Goal: Task Accomplishment & Management: Complete application form

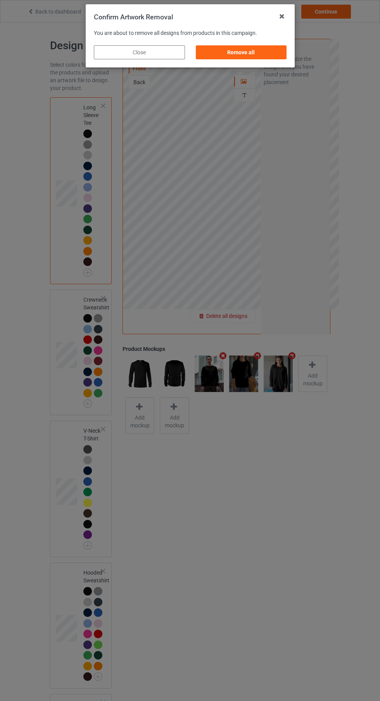
click at [233, 50] on div "Remove all" at bounding box center [240, 52] width 91 height 14
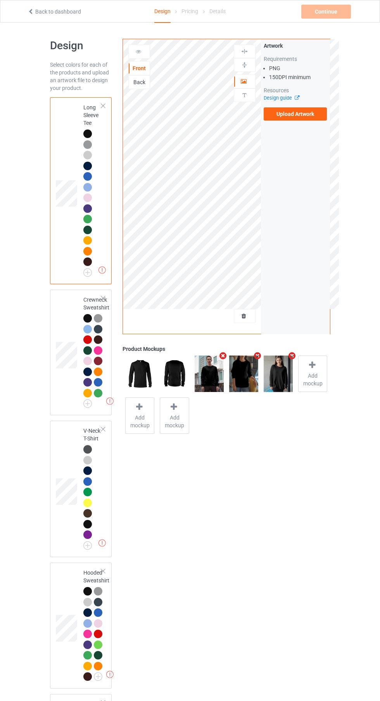
click at [303, 117] on label "Upload Artwork" at bounding box center [296, 113] width 64 height 13
click at [0, 0] on input "Upload Artwork" at bounding box center [0, 0] width 0 height 0
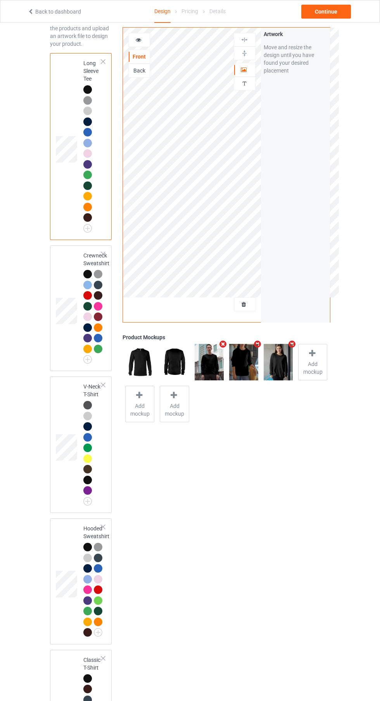
scroll to position [188, 0]
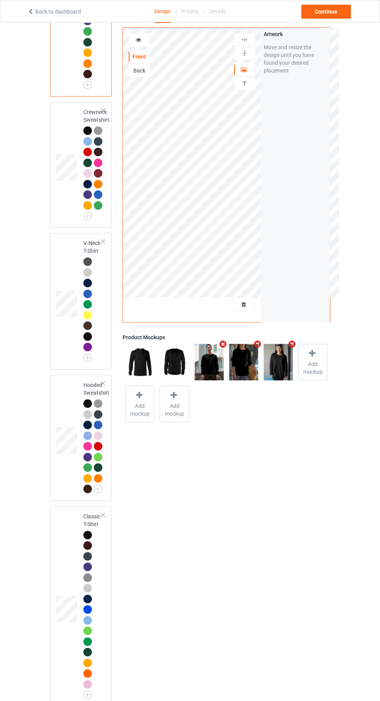
click at [72, 564] on td at bounding box center [67, 606] width 23 height 194
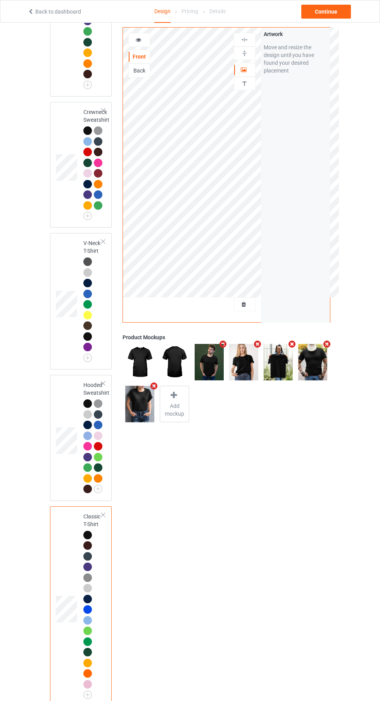
click at [129, 33] on div at bounding box center [139, 40] width 22 height 14
click at [130, 41] on div at bounding box center [139, 40] width 21 height 8
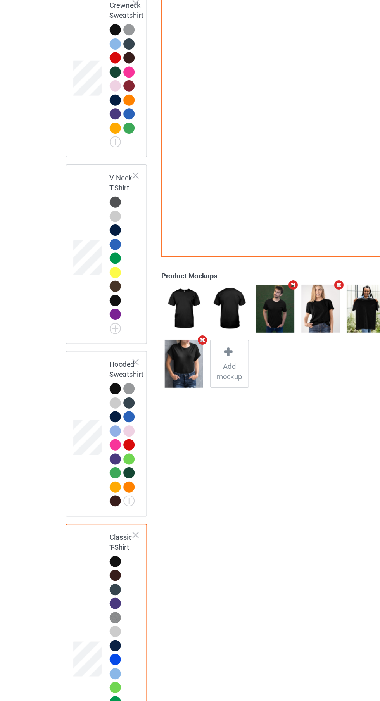
scroll to position [187, 0]
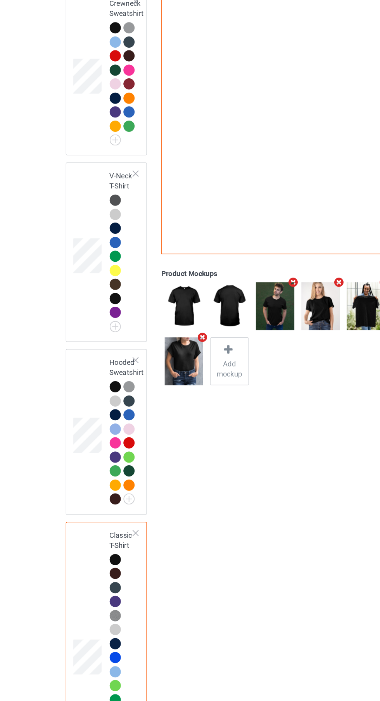
click at [88, 591] on div at bounding box center [87, 588] width 9 height 9
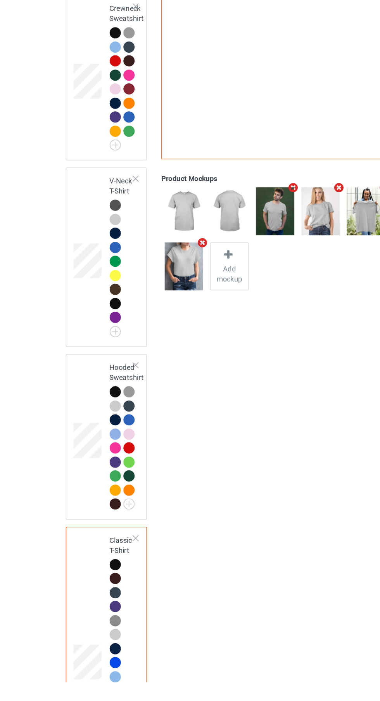
scroll to position [115, 0]
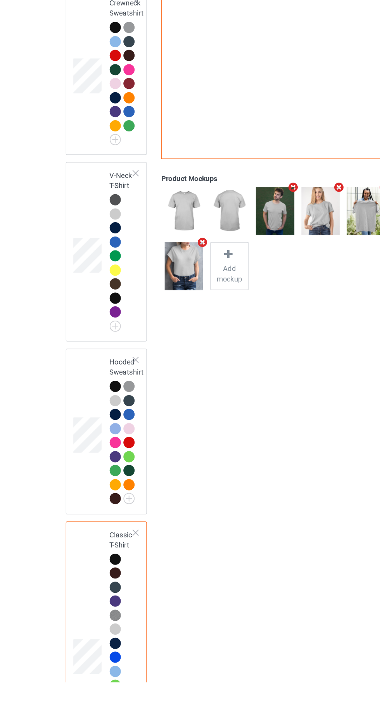
click at [88, 701] on div at bounding box center [87, 703] width 9 height 9
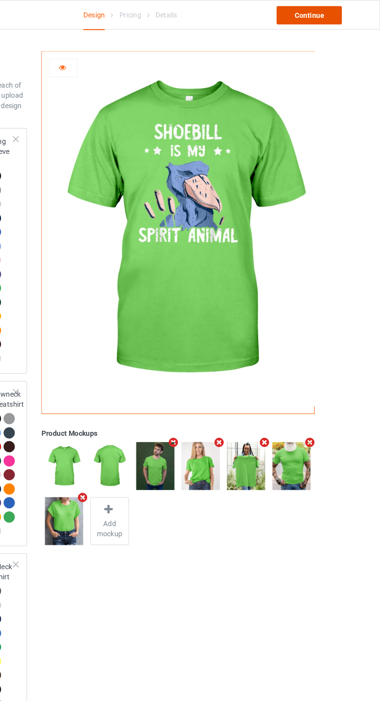
click at [323, 15] on div "Continue" at bounding box center [326, 12] width 50 height 14
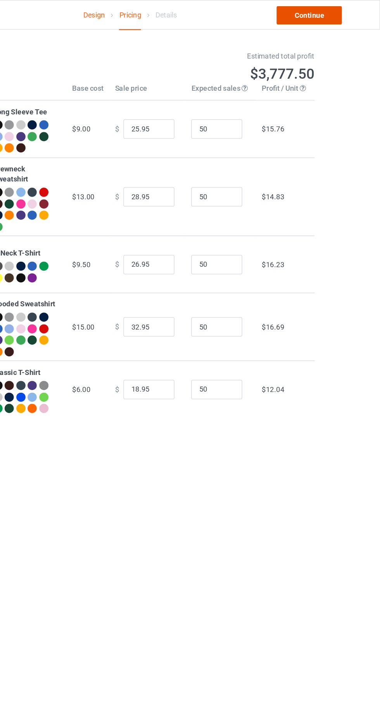
click at [327, 14] on link "Continue" at bounding box center [326, 12] width 50 height 14
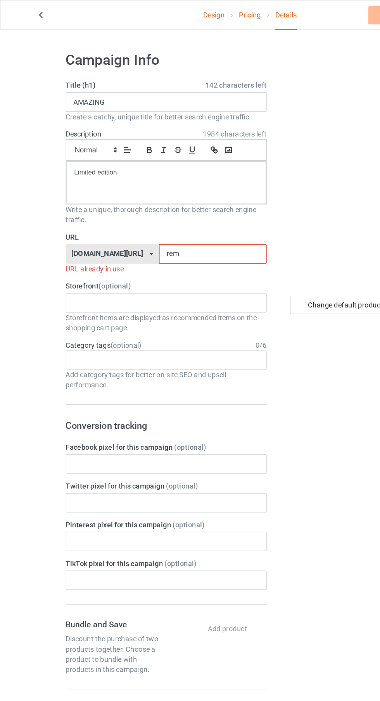
click at [169, 193] on input "rem" at bounding box center [162, 193] width 82 height 15
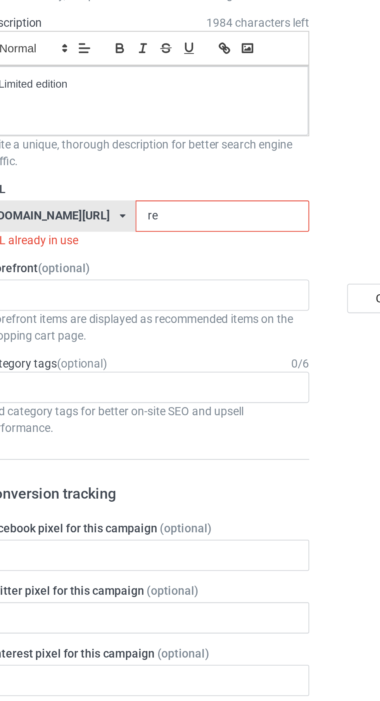
type input "r"
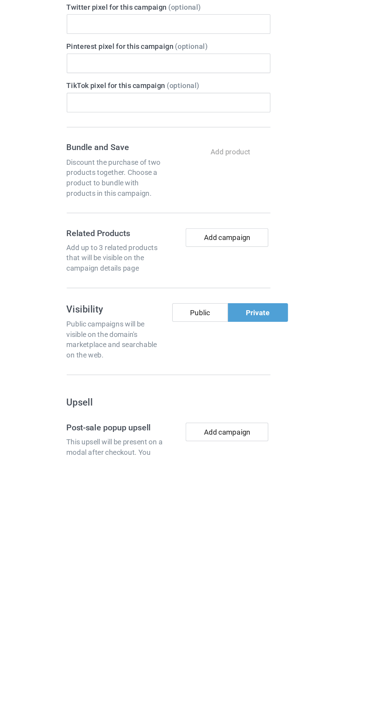
type input "Sprit"
click at [199, 537] on button "Add campaign" at bounding box center [170, 535] width 62 height 14
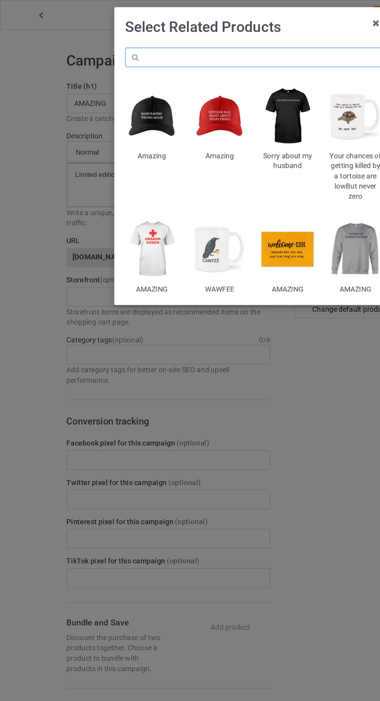
click at [131, 41] on input "text" at bounding box center [190, 43] width 193 height 15
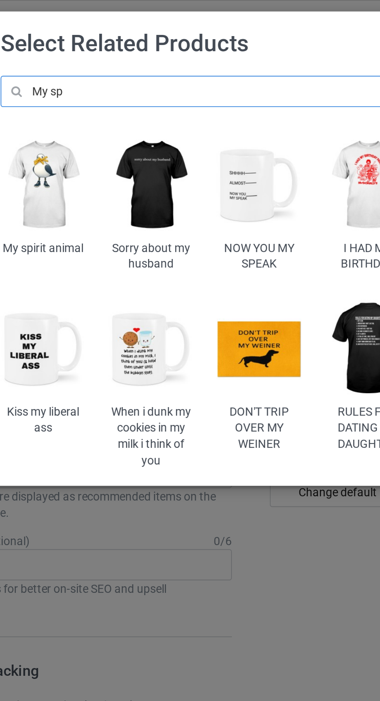
type input "My spirit"
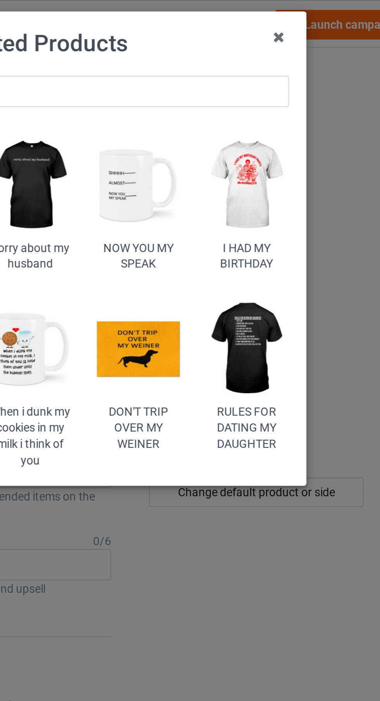
click at [284, 22] on icon at bounding box center [282, 17] width 12 height 12
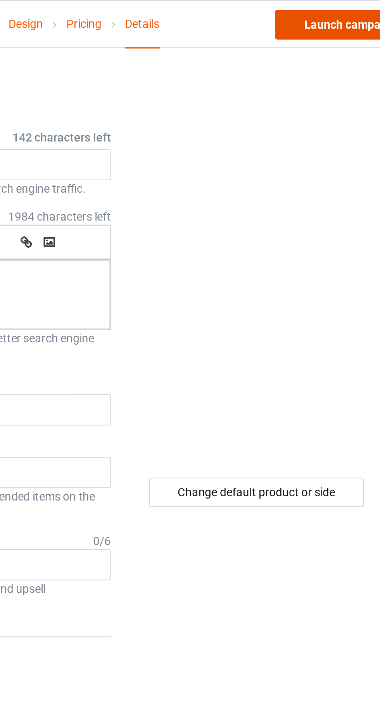
click at [284, 15] on link "Launch campaign" at bounding box center [315, 12] width 71 height 14
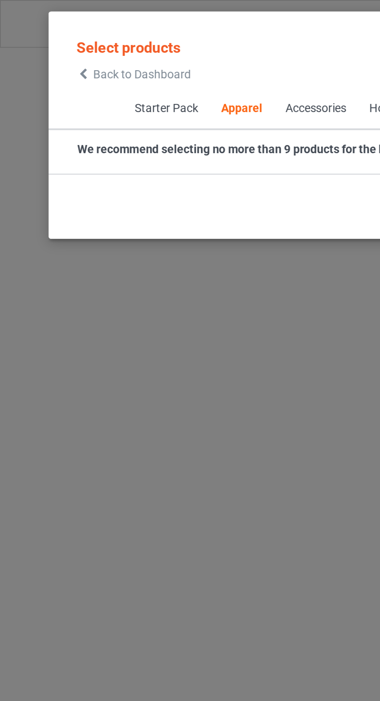
scroll to position [415, 0]
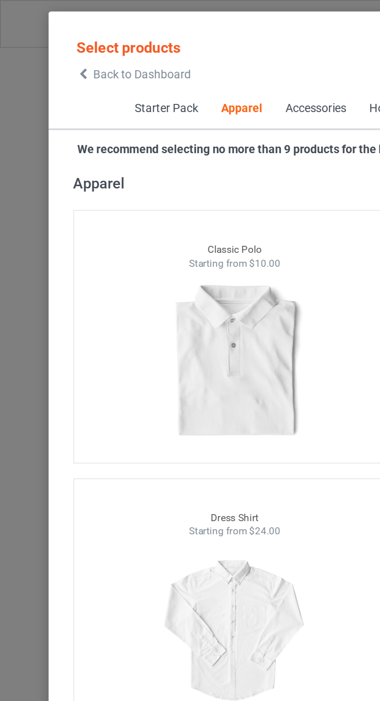
click at [41, 36] on icon at bounding box center [39, 34] width 7 height 5
